Goal: Task Accomplishment & Management: Use online tool/utility

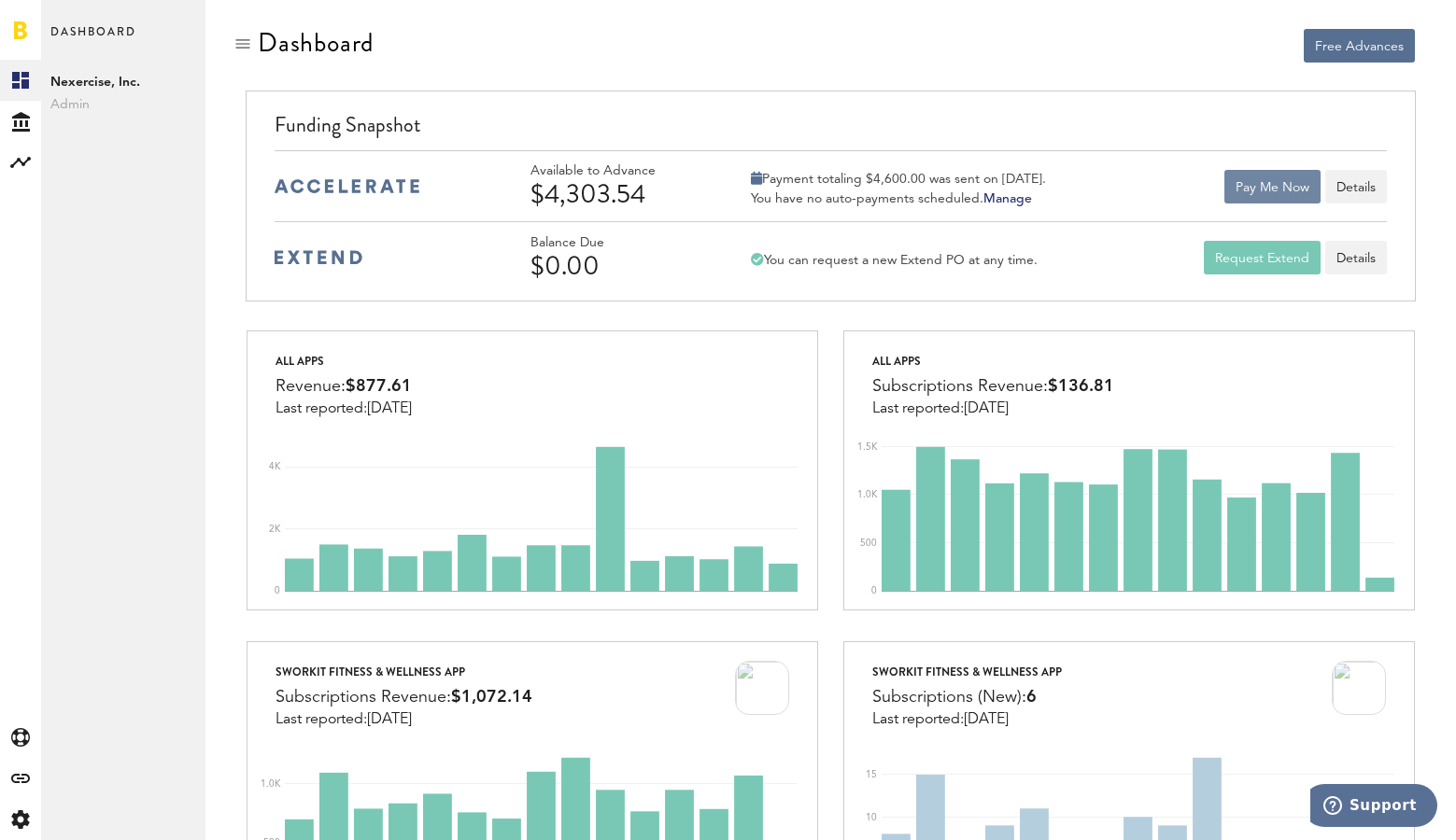
click at [1292, 178] on button "Pay Me Now" at bounding box center [1272, 186] width 96 height 34
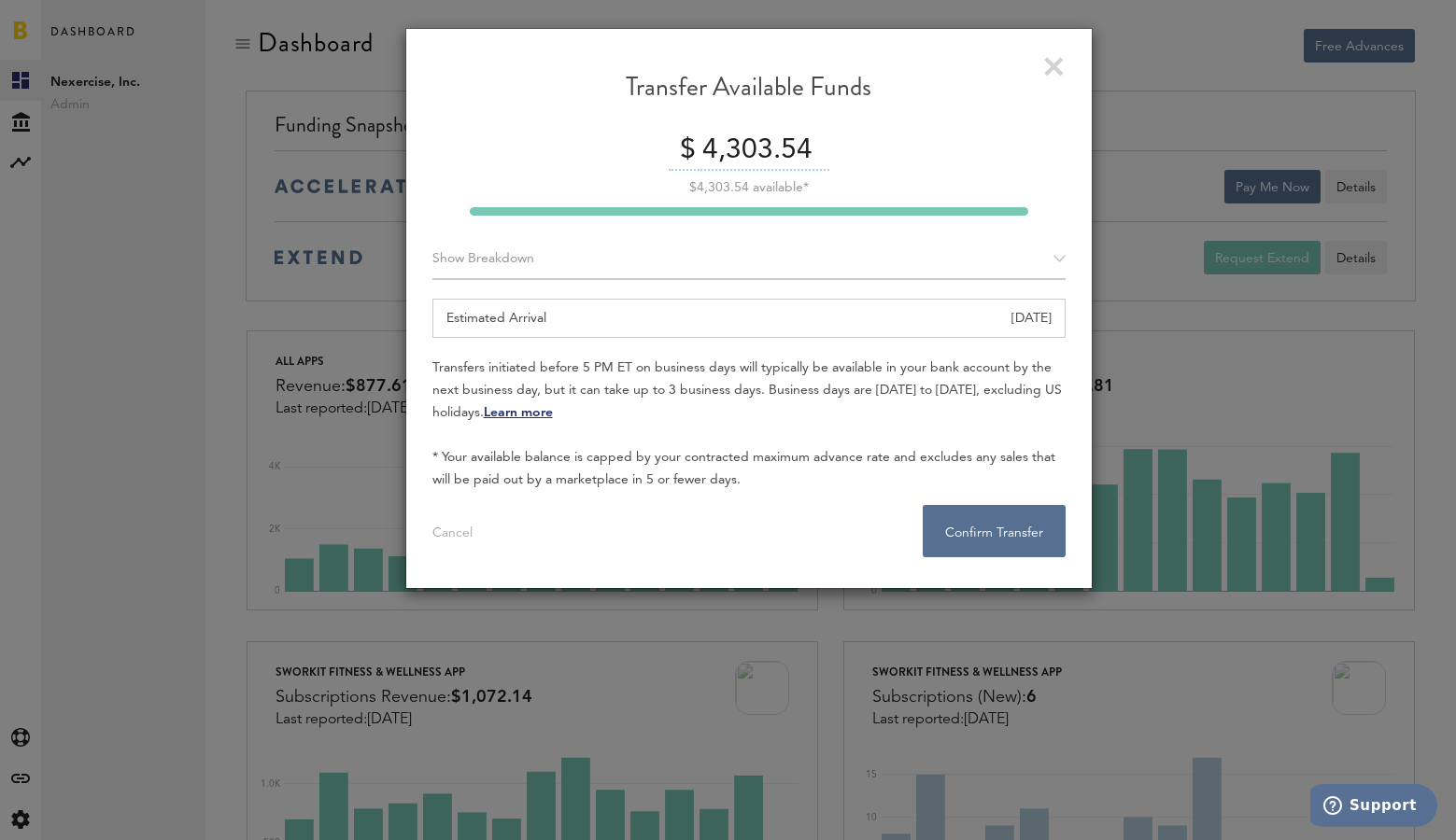
click at [745, 150] on input "4,303.54" at bounding box center [763, 151] width 132 height 39
click at [743, 144] on input "4,303.54" at bounding box center [763, 151] width 132 height 39
type input "4300.00"
click at [974, 530] on button "Confirm Transfer . . ." at bounding box center [993, 531] width 143 height 52
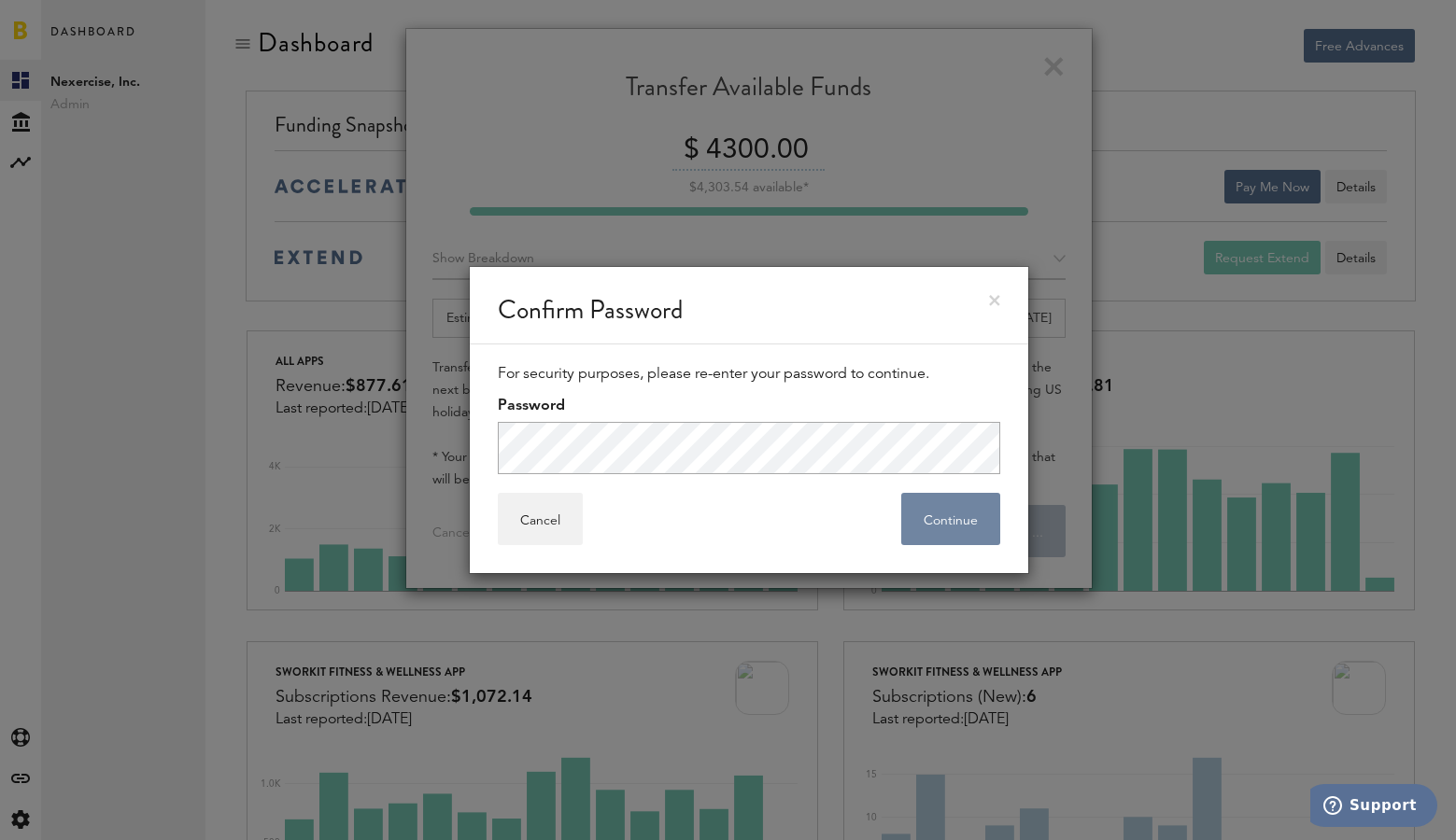
click at [946, 525] on button "Continue" at bounding box center [950, 519] width 99 height 52
